Goal: Task Accomplishment & Management: Manage account settings

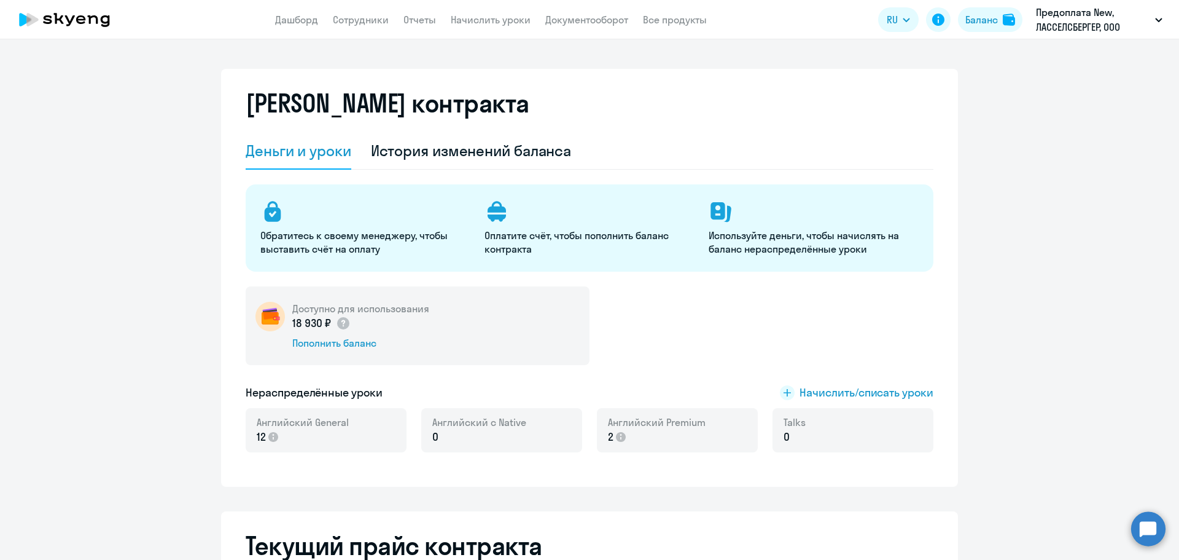
select select "english_adult_not_native_speaker"
drag, startPoint x: 346, startPoint y: 22, endPoint x: 354, endPoint y: 23, distance: 8.1
click at [346, 22] on link "Сотрудники" at bounding box center [361, 20] width 56 height 12
select select "30"
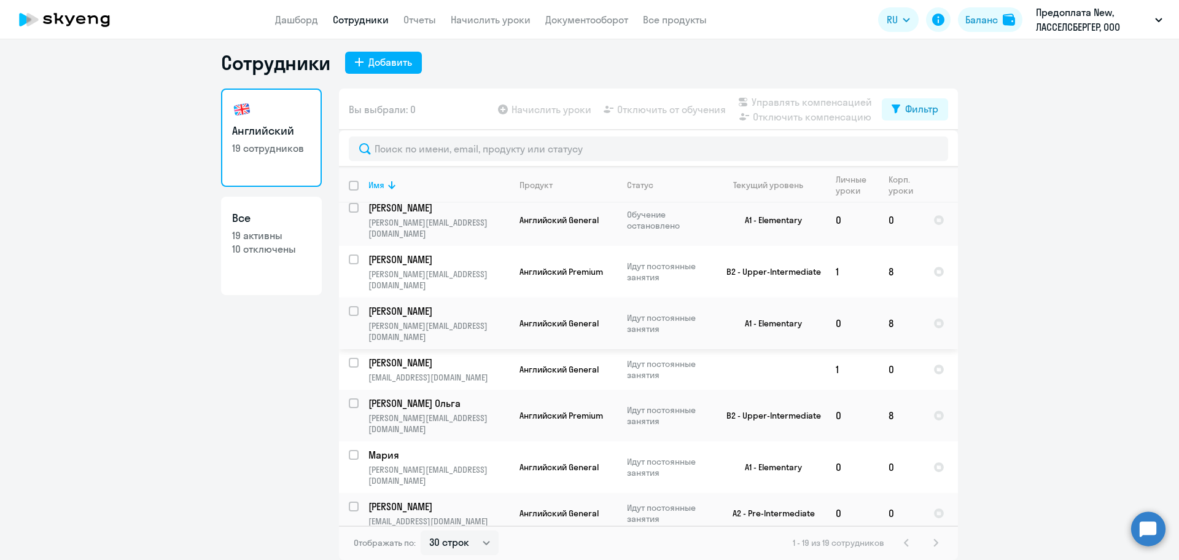
scroll to position [430, 0]
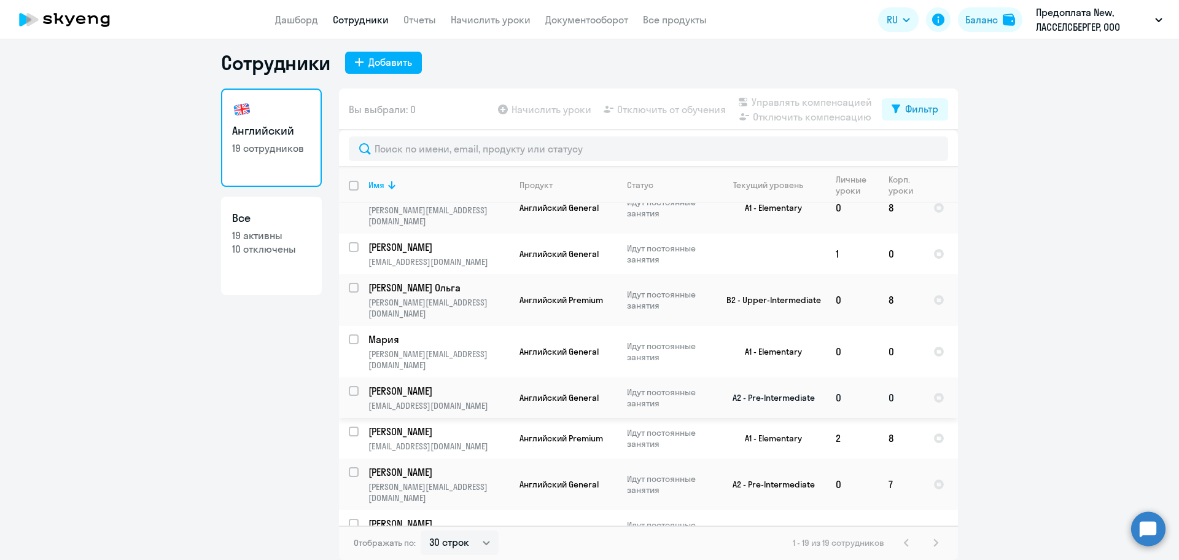
click at [885, 377] on td "0" at bounding box center [901, 397] width 45 height 41
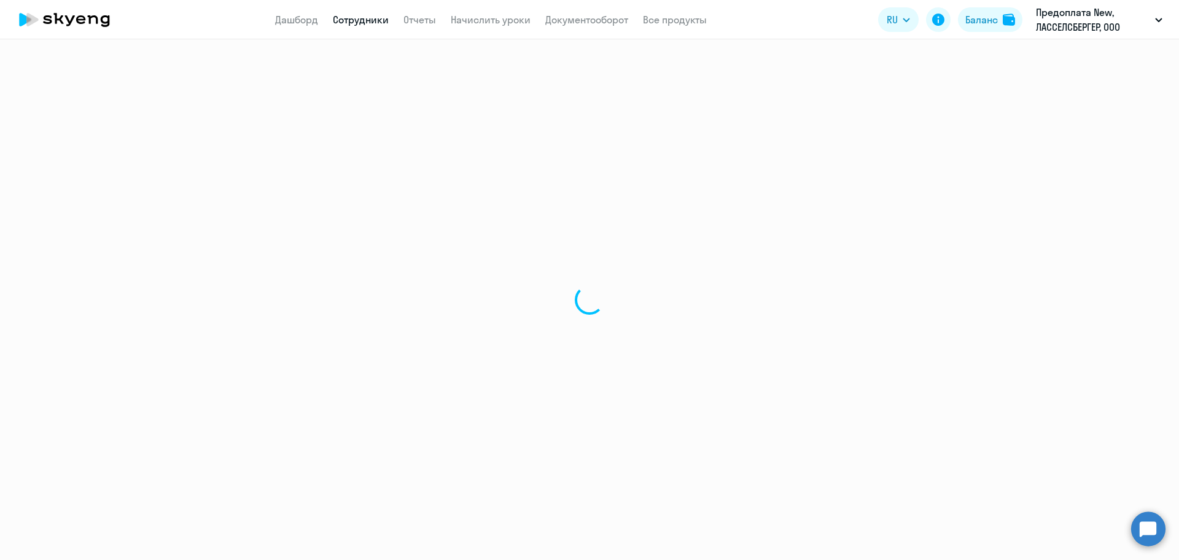
select select "english"
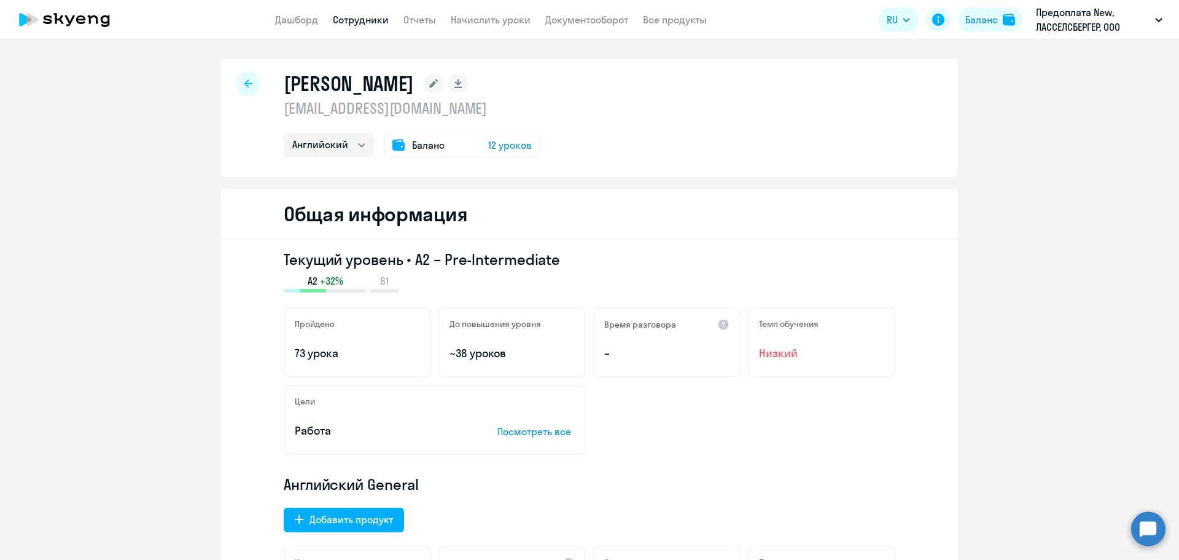
click at [244, 84] on icon at bounding box center [248, 83] width 8 height 9
select select "30"
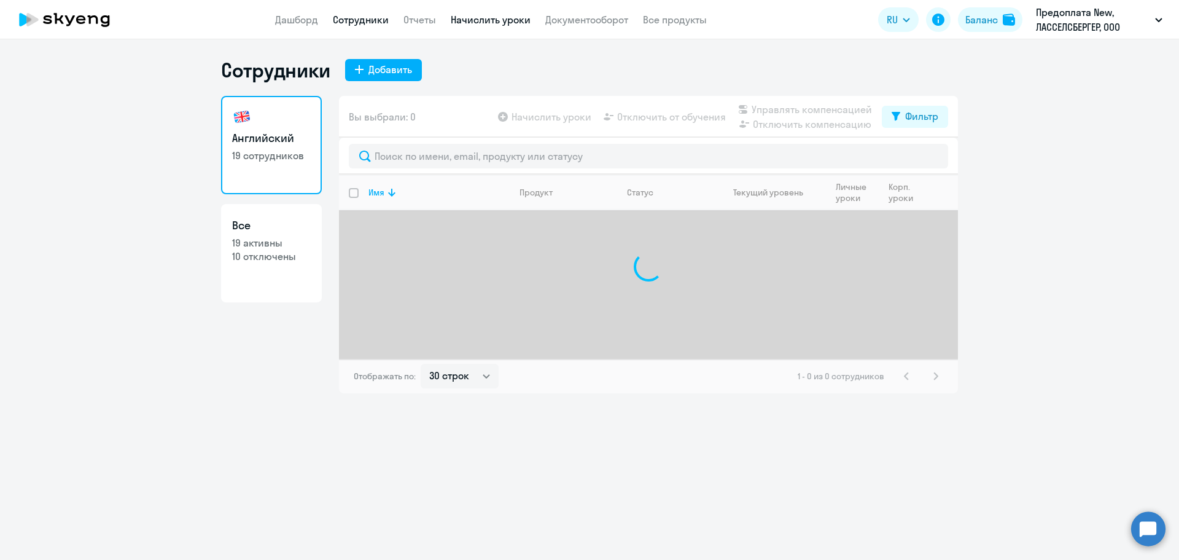
click at [494, 22] on link "Начислить уроки" at bounding box center [491, 20] width 80 height 12
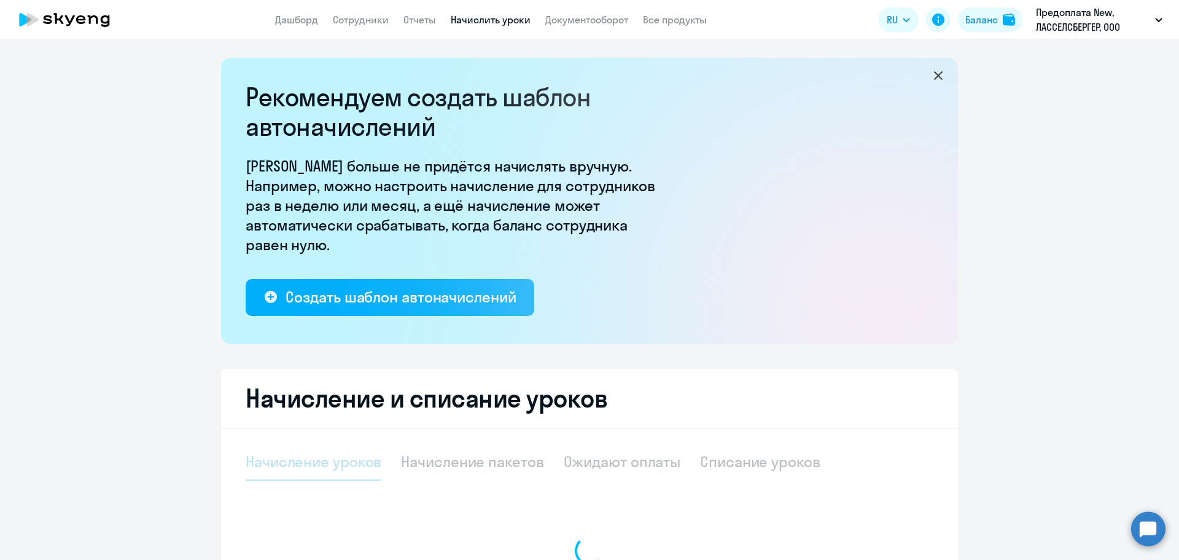
select select "10"
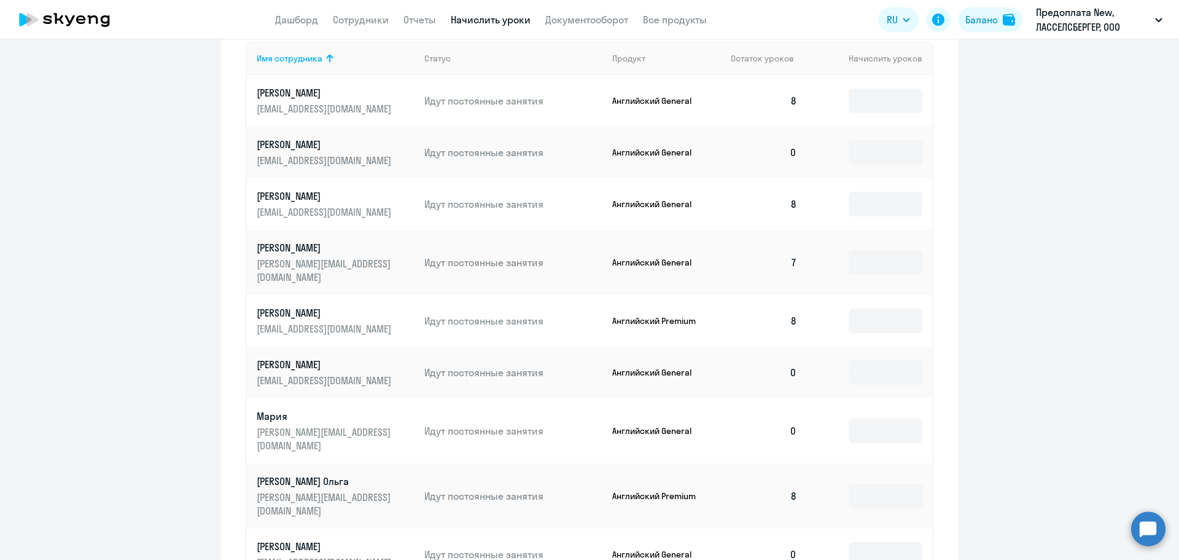
scroll to position [614, 0]
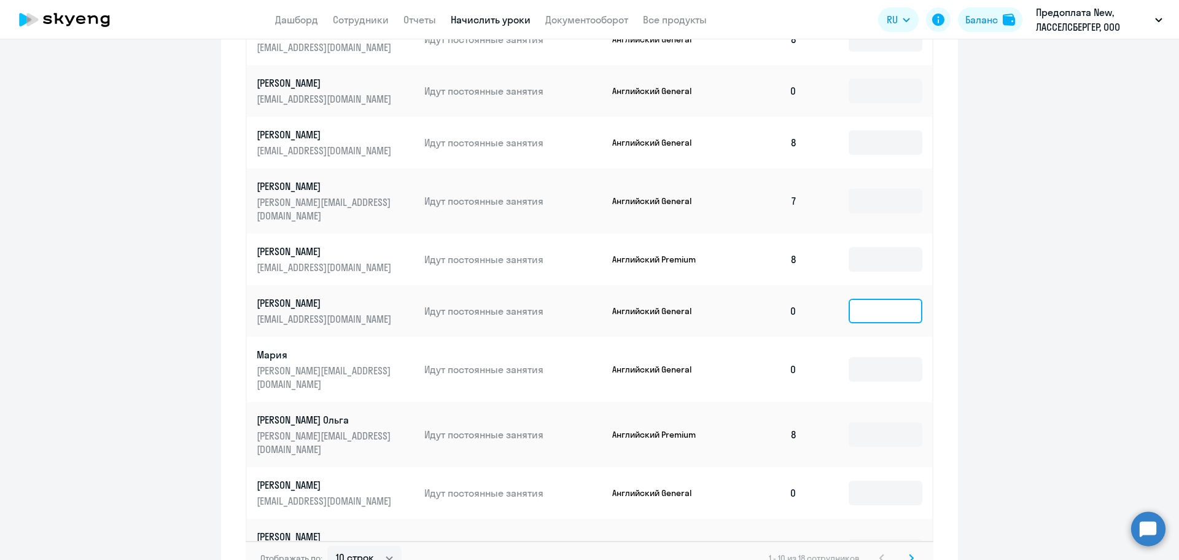
click at [891, 305] on input at bounding box center [886, 310] width 74 height 25
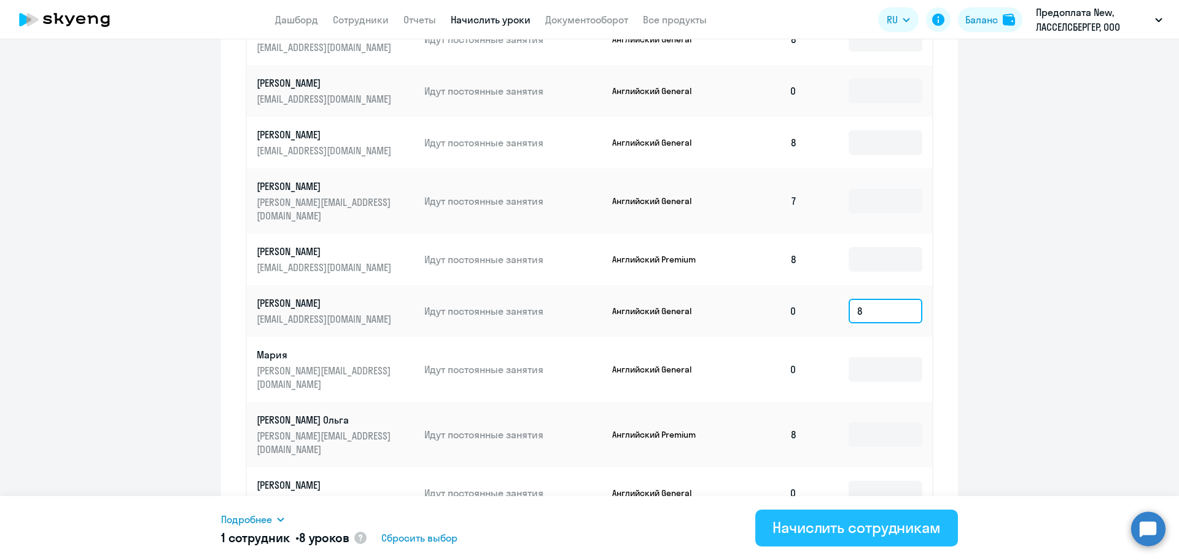
type input "8"
click at [896, 536] on div "Начислить сотрудникам" at bounding box center [857, 527] width 168 height 20
